Goal: Task Accomplishment & Management: Manage account settings

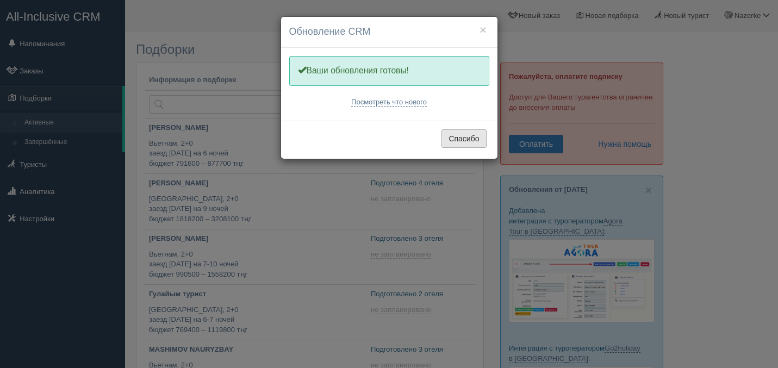
click at [454, 145] on button "Спасибо" at bounding box center [464, 138] width 45 height 18
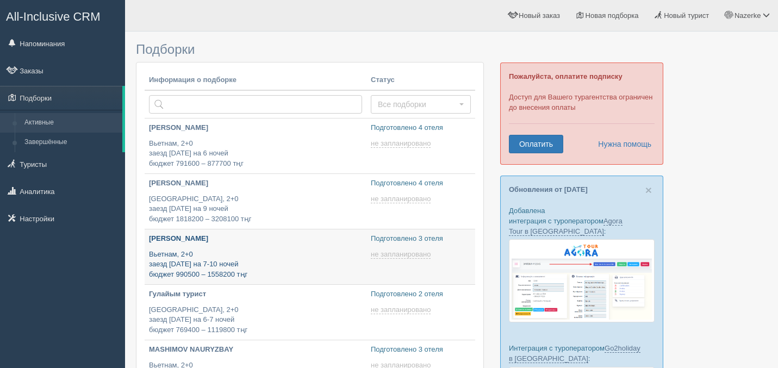
type input "[DATE] 20:20"
type input "[DATE] 17:55"
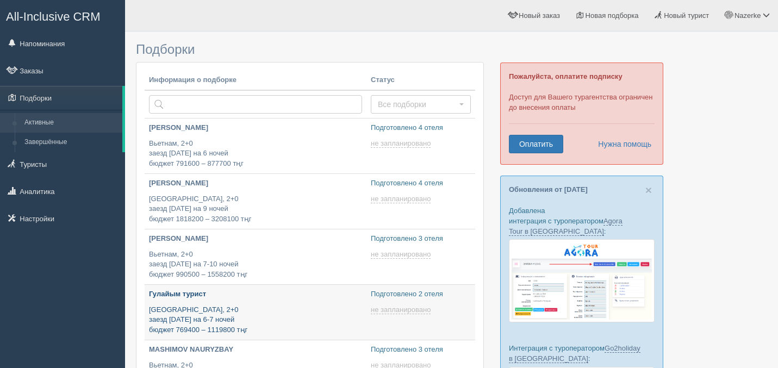
type input "[DATE] 17:45"
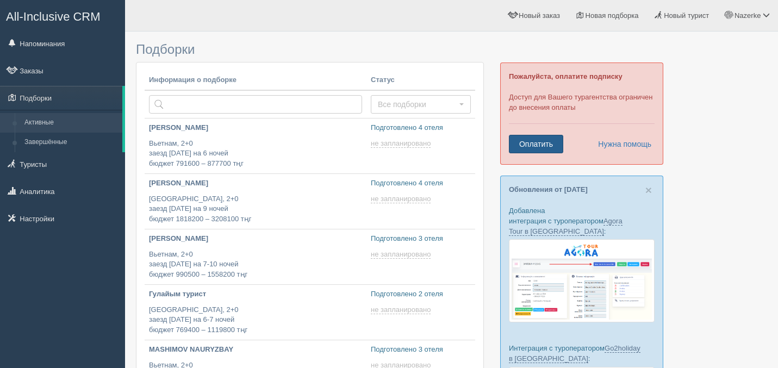
type input "[DATE] 20:35"
click at [554, 150] on link "Оплатить" at bounding box center [536, 144] width 54 height 18
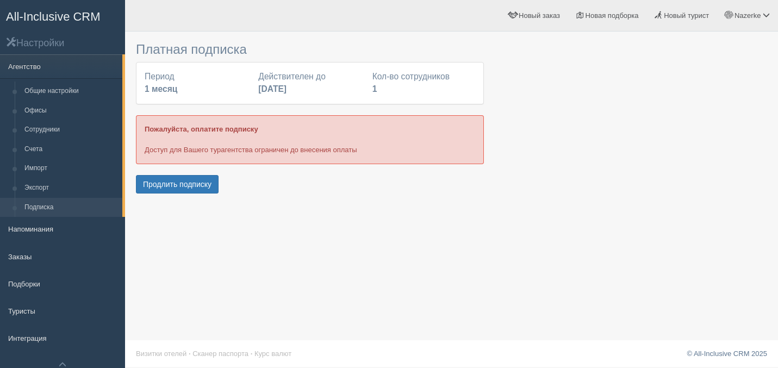
click at [215, 171] on div "Платная подписка Период 1 месяц Действителен до [DATE] Кол-во сотрудников 1 Пож…" at bounding box center [310, 116] width 348 height 159
click at [212, 181] on button "Продлить подписку" at bounding box center [177, 184] width 83 height 18
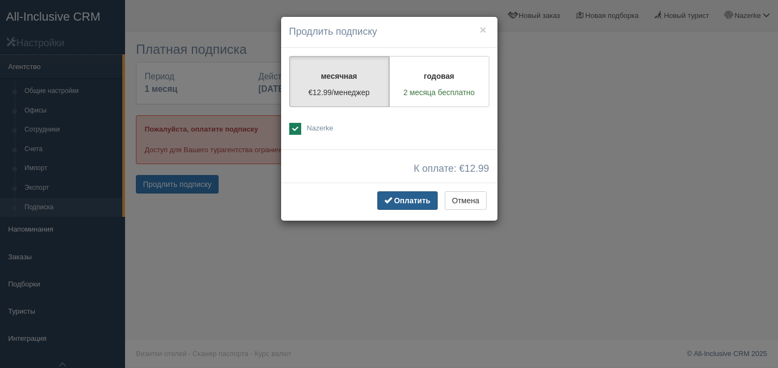
click at [406, 197] on span "Оплатить" at bounding box center [412, 200] width 36 height 9
